Goal: Task Accomplishment & Management: Complete application form

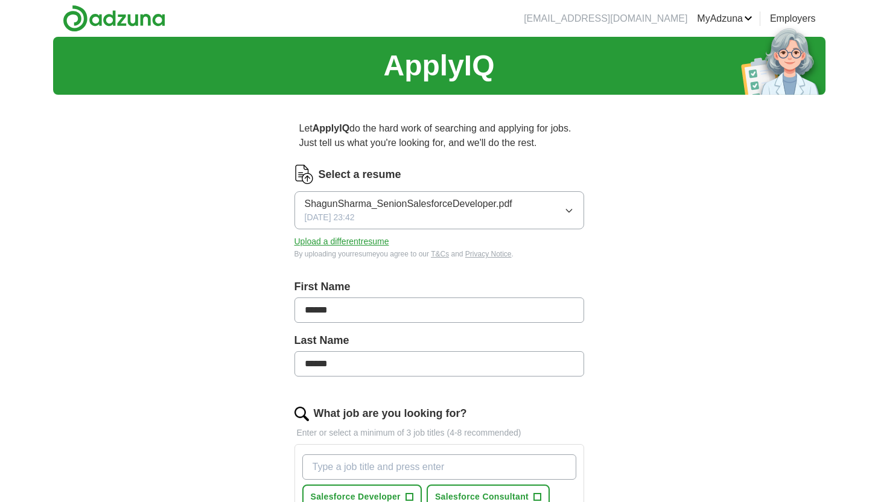
click at [377, 244] on button "Upload a different resume" at bounding box center [341, 241] width 95 height 13
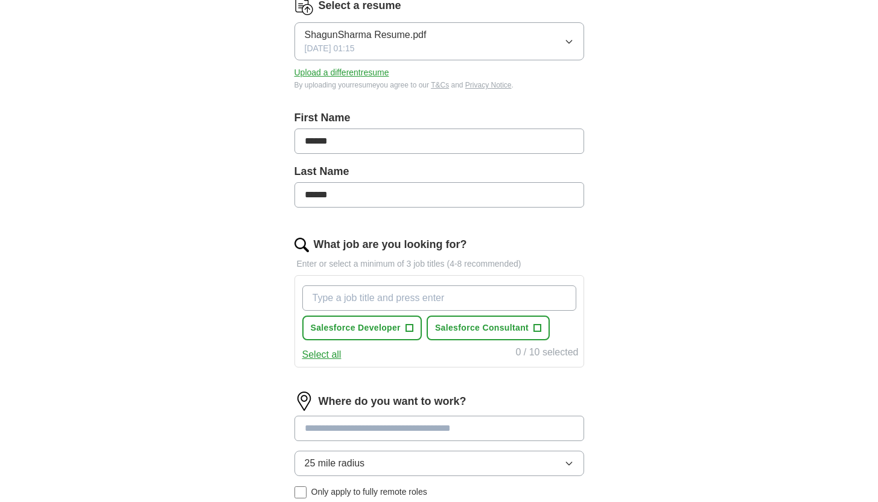
scroll to position [178, 0]
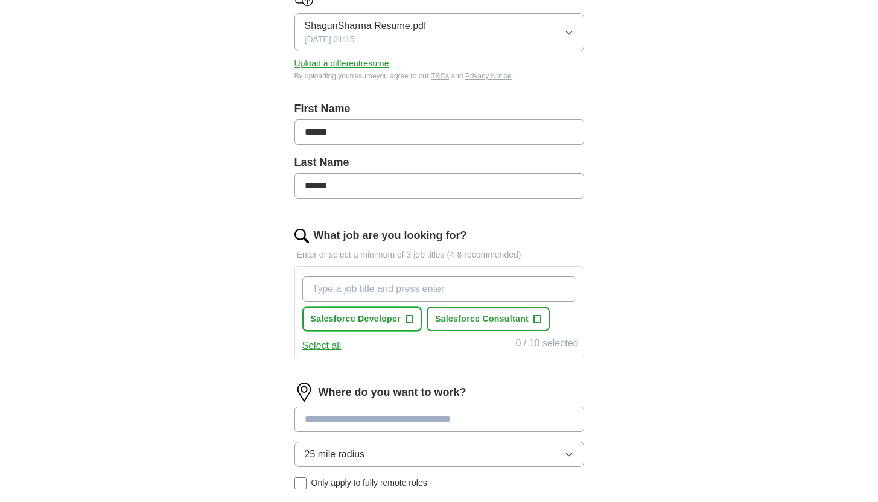
click at [366, 328] on button "Salesforce Developer +" at bounding box center [361, 318] width 119 height 25
click at [485, 288] on input "What job are you looking for?" at bounding box center [439, 288] width 274 height 25
type input "salesforce"
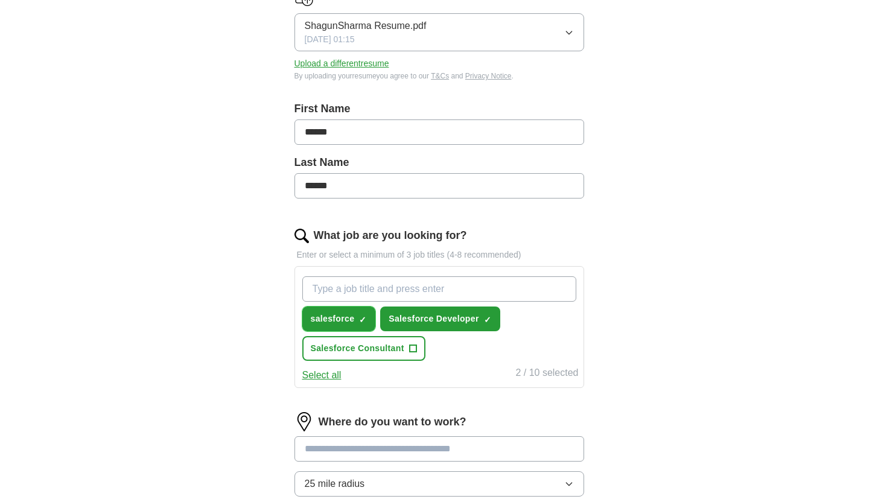
click at [0, 0] on span "×" at bounding box center [0, 0] width 0 height 0
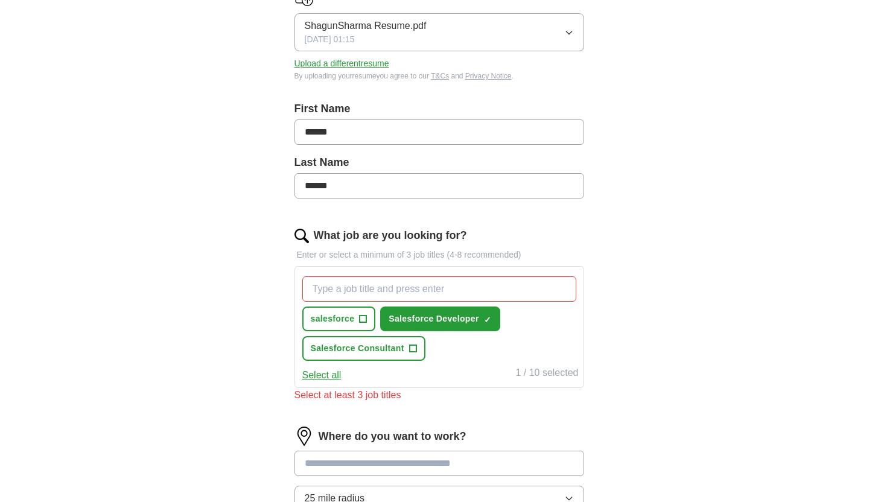
click at [332, 376] on button "Select all" at bounding box center [321, 375] width 39 height 14
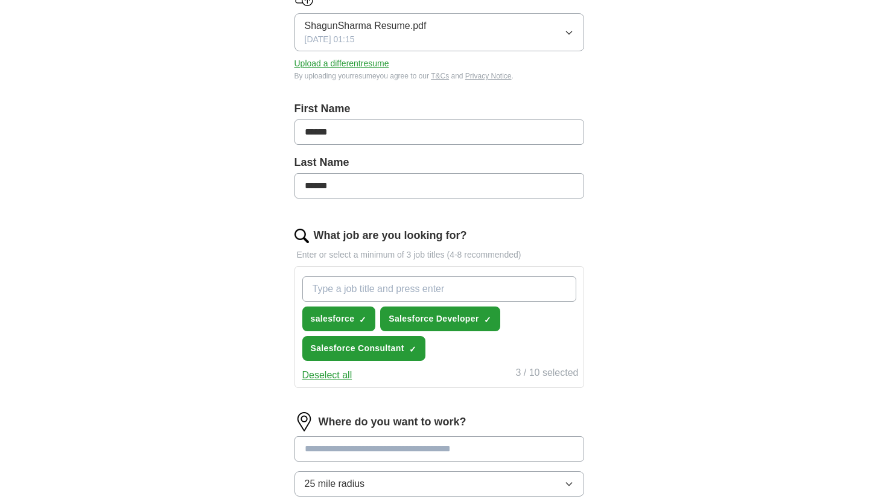
click at [332, 376] on button "Deselect all" at bounding box center [327, 375] width 50 height 14
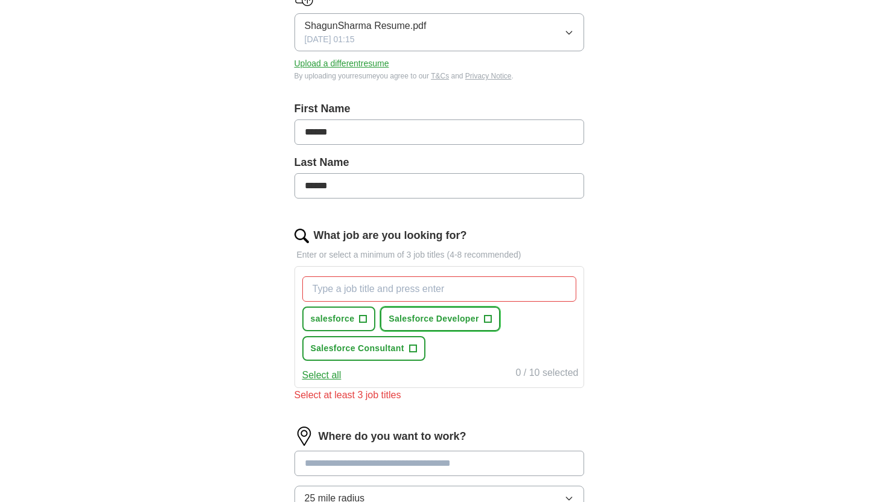
click at [437, 320] on span "Salesforce Developer" at bounding box center [433, 318] width 90 height 13
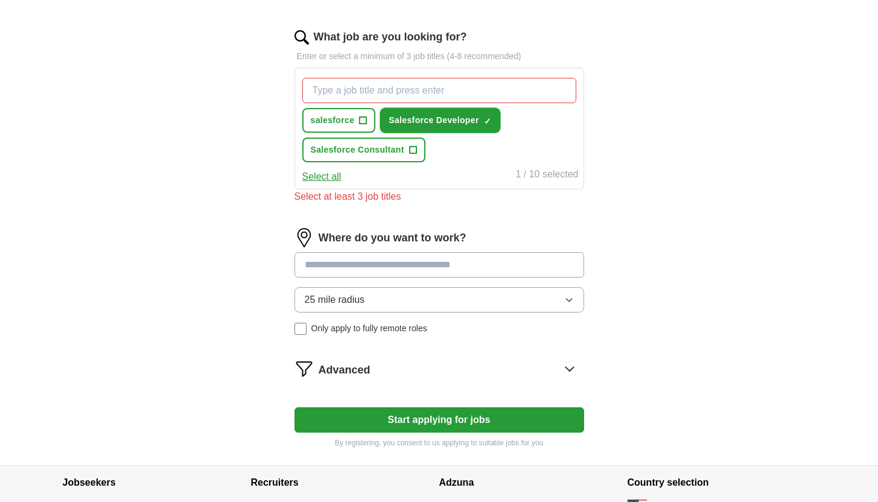
scroll to position [378, 0]
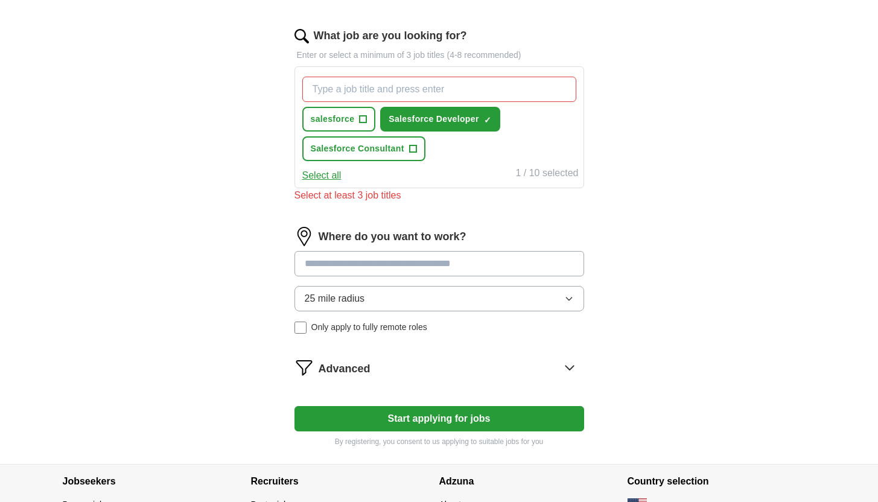
click at [384, 293] on button "25 mile radius" at bounding box center [438, 298] width 289 height 25
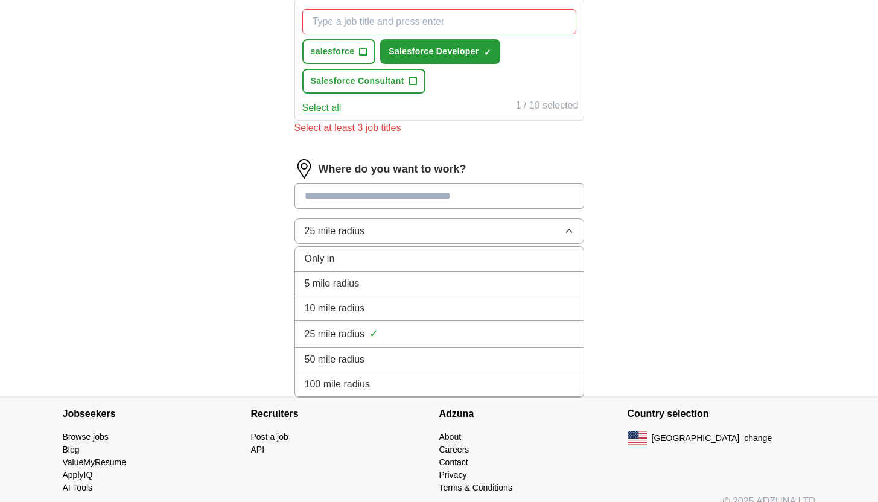
scroll to position [444, 0]
click at [384, 194] on input at bounding box center [438, 197] width 289 height 25
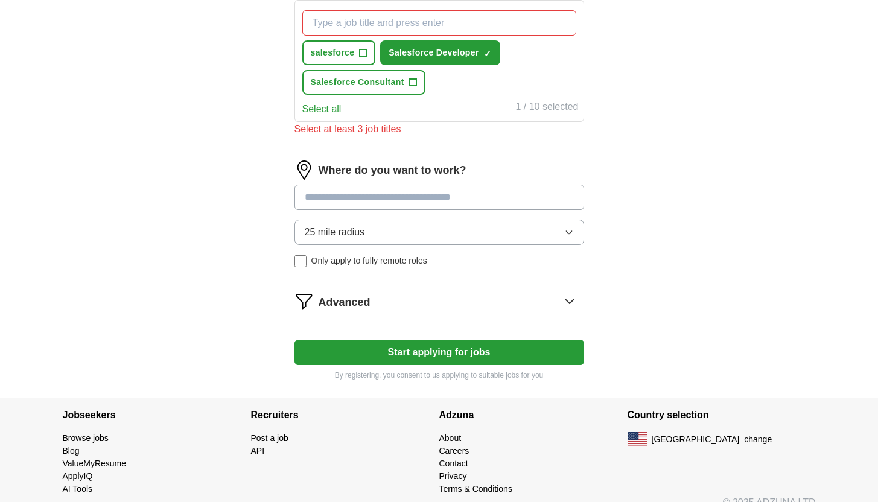
click at [351, 300] on form "Select a resume ShagunSharma Resume.pdf [DATE] 01:15 Upload a different resume …" at bounding box center [438, 51] width 289 height 660
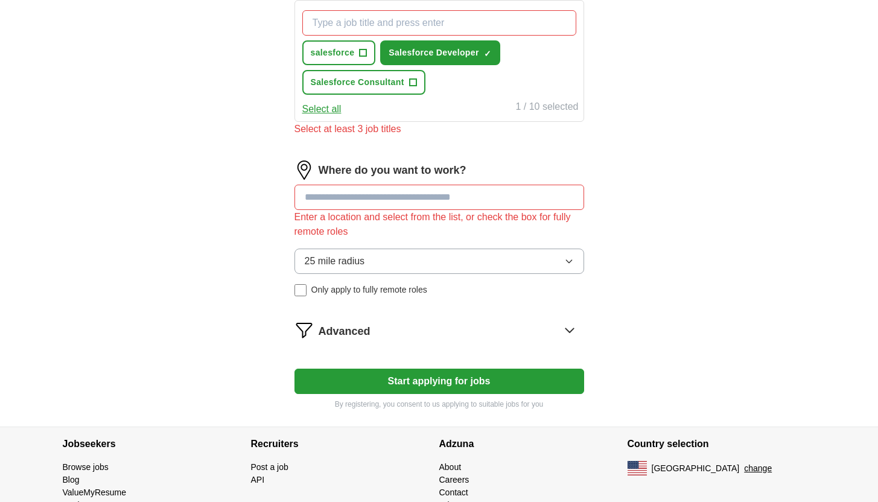
click at [380, 204] on input at bounding box center [438, 197] width 289 height 25
click at [523, 214] on div "Enter a location and select from the list, or check the box for fully remote ro…" at bounding box center [438, 224] width 289 height 29
click at [647, 239] on div "ApplyIQ Let ApplyIQ do the hard work of searching and applying for jobs. Just t…" at bounding box center [439, 10] width 772 height 834
click at [484, 200] on input at bounding box center [438, 197] width 289 height 25
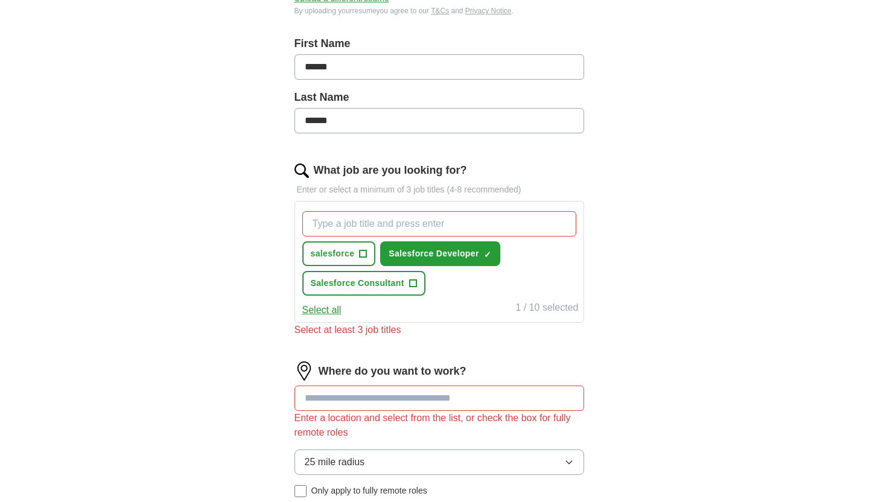
scroll to position [0, 0]
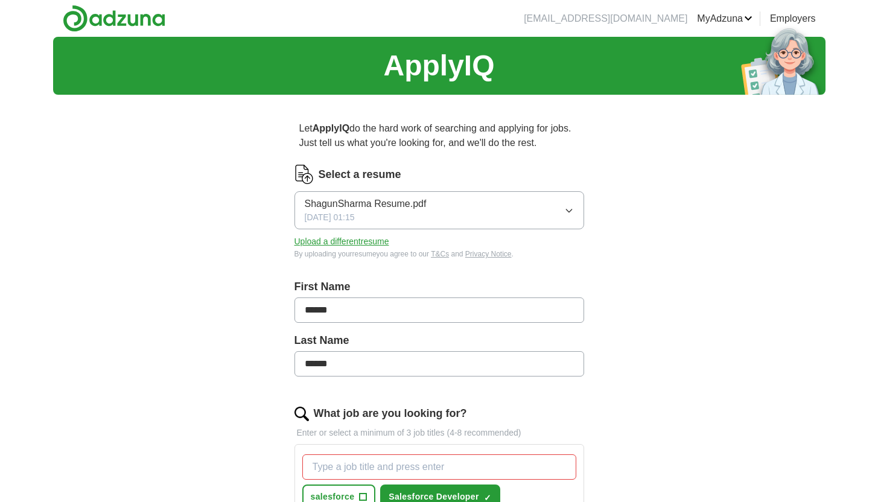
click at [0, 0] on link "Resumes" at bounding box center [0, 0] width 0 height 0
